Goal: Check status: Check status

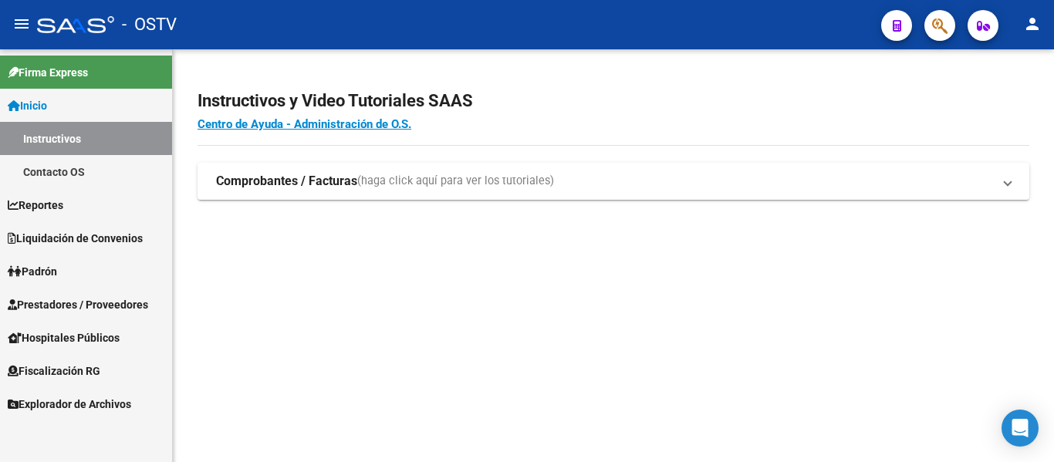
click at [44, 264] on span "Padrón" at bounding box center [32, 271] width 49 height 17
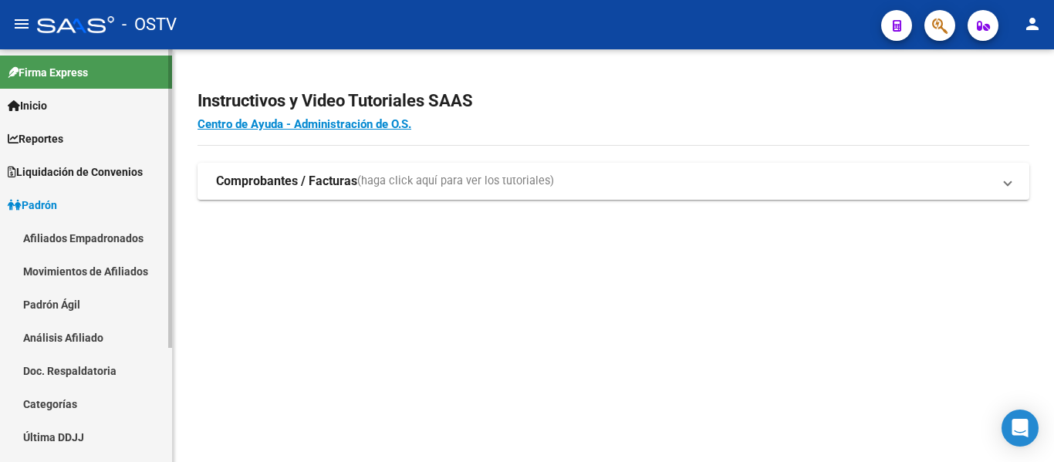
click at [46, 297] on link "Padrón Ágil" at bounding box center [86, 304] width 172 height 33
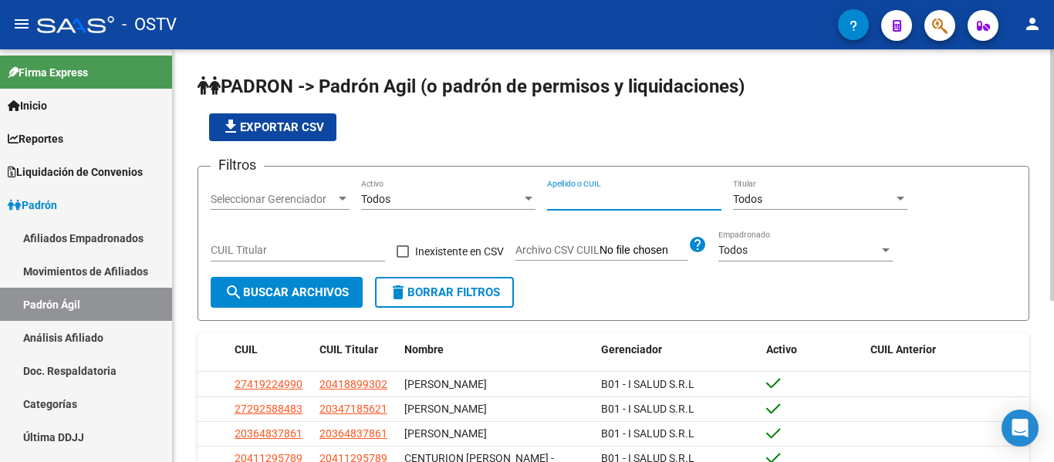
click at [570, 202] on input "Apellido o CUIL" at bounding box center [634, 199] width 174 height 13
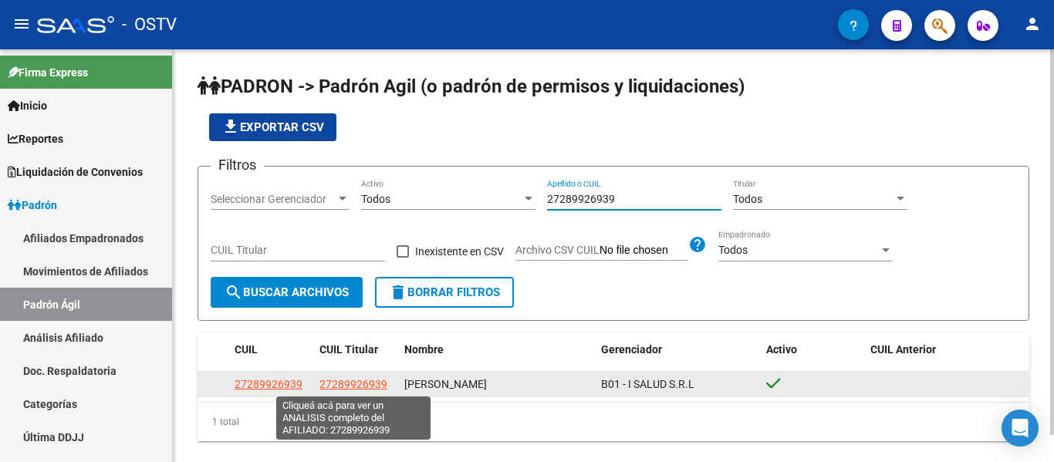
type input "27289926939"
click at [373, 384] on span "27289926939" at bounding box center [353, 384] width 68 height 12
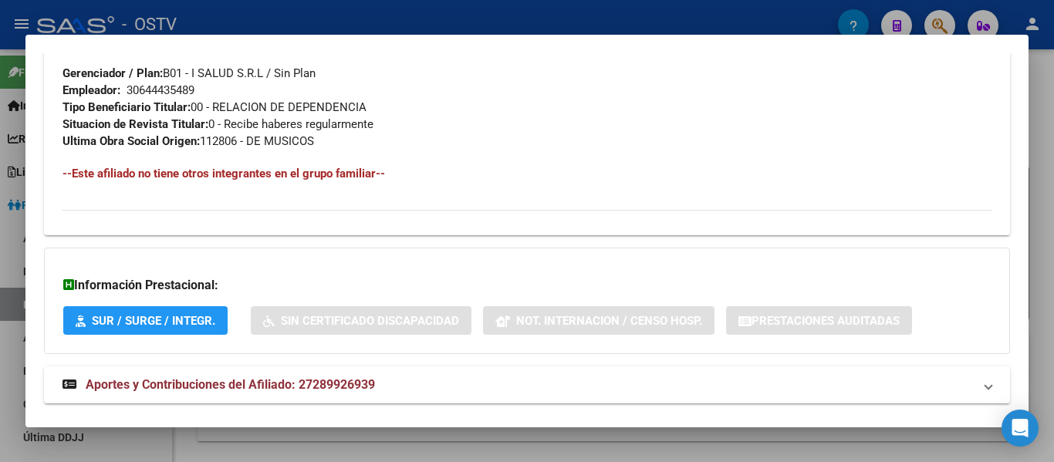
scroll to position [801, 0]
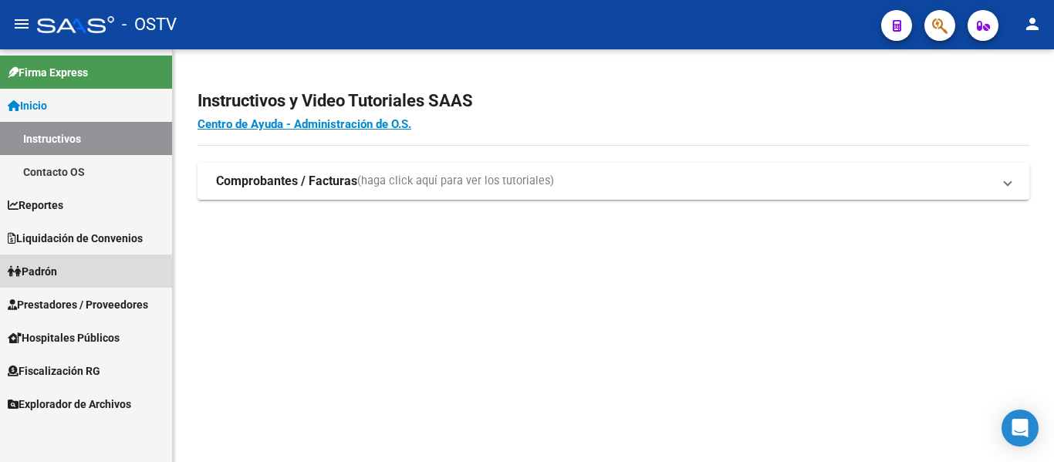
click at [42, 277] on span "Padrón" at bounding box center [32, 271] width 49 height 17
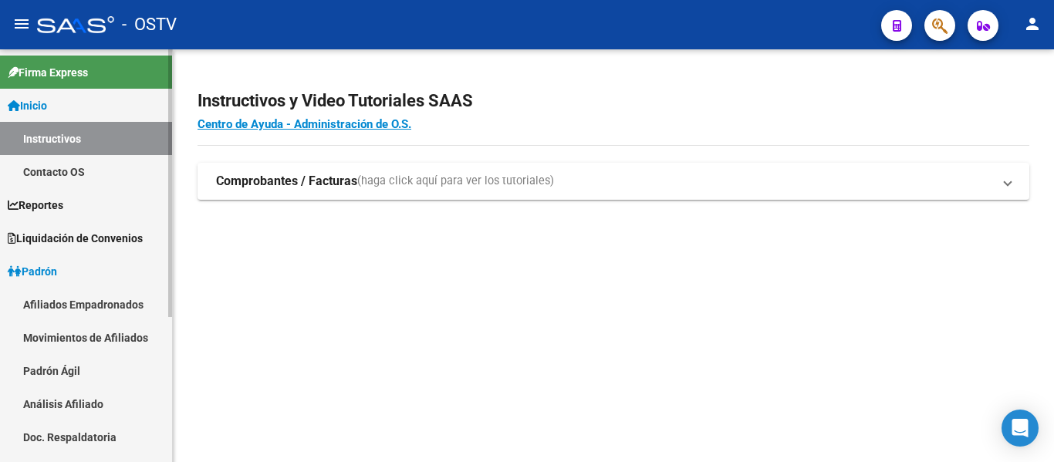
click at [45, 369] on link "Padrón Ágil" at bounding box center [86, 370] width 172 height 33
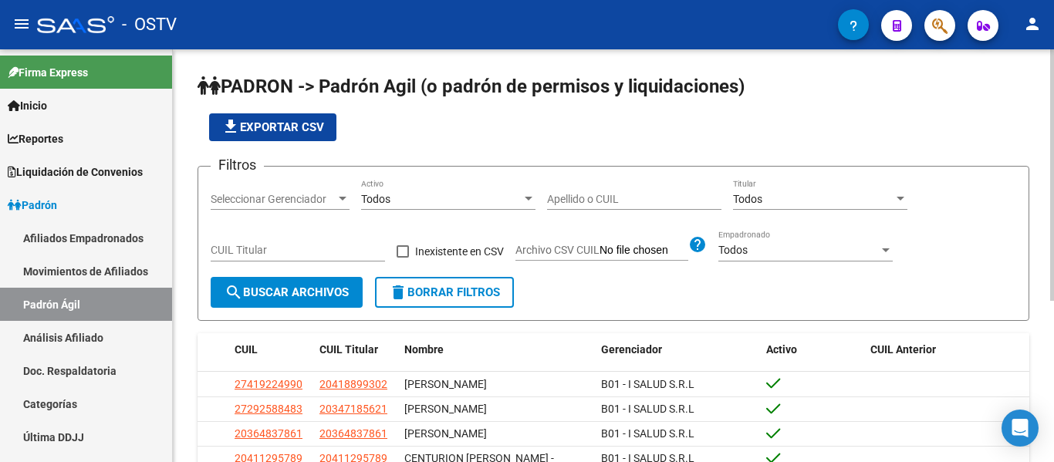
click at [680, 196] on input "Apellido o CUIL" at bounding box center [634, 199] width 174 height 13
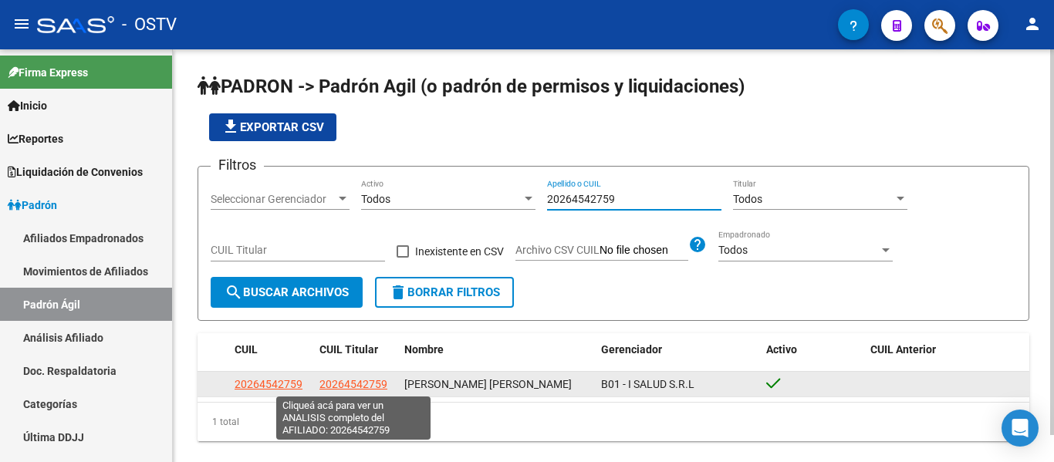
type input "20264542759"
click at [358, 378] on span "20264542759" at bounding box center [353, 384] width 68 height 12
type textarea "20264542759"
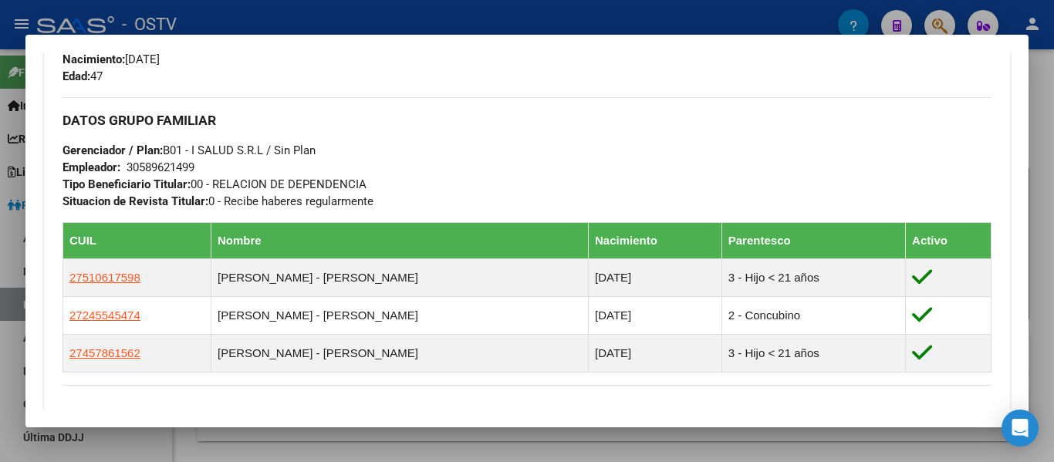
scroll to position [896, 0]
